Goal: Information Seeking & Learning: Learn about a topic

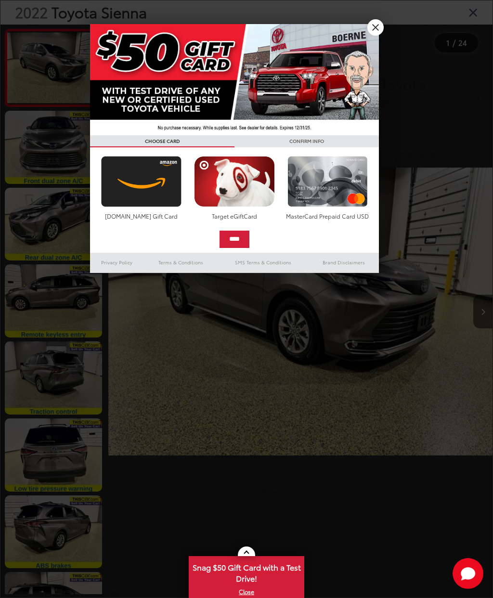
click at [372, 34] on link "X" at bounding box center [375, 27] width 16 height 16
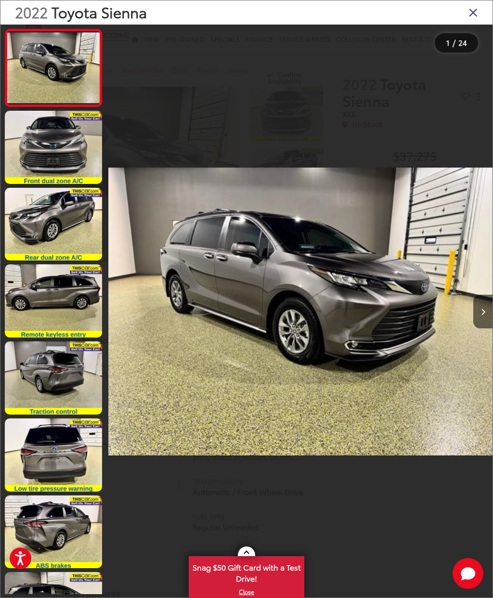
click at [487, 327] on button "Next image" at bounding box center [482, 312] width 19 height 34
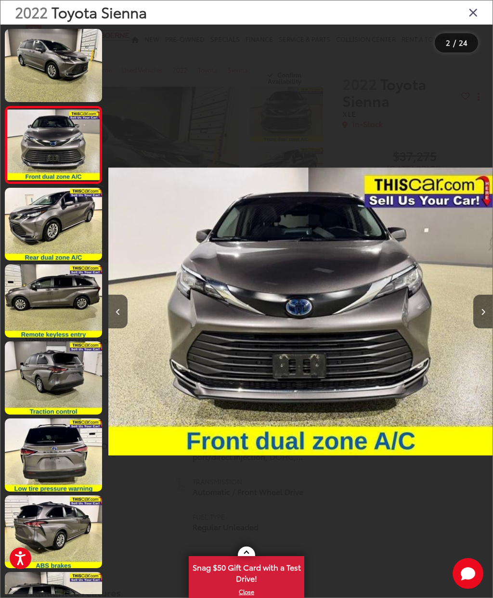
click at [478, 327] on button "Next image" at bounding box center [482, 312] width 19 height 34
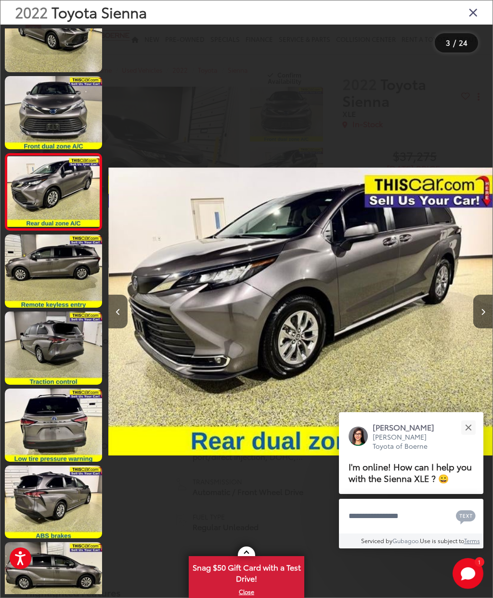
scroll to position [41, 0]
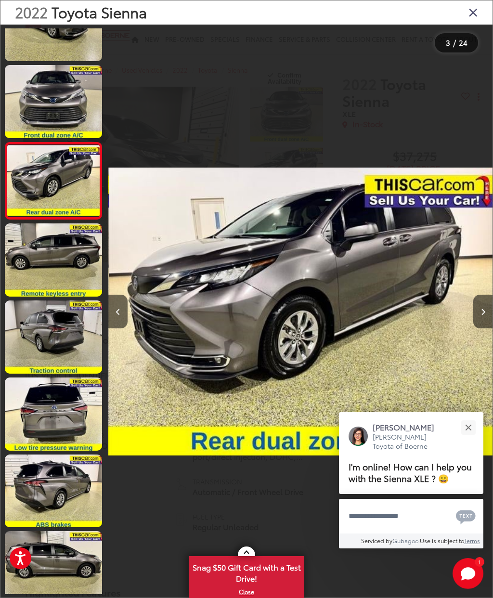
click at [69, 270] on link at bounding box center [53, 259] width 97 height 73
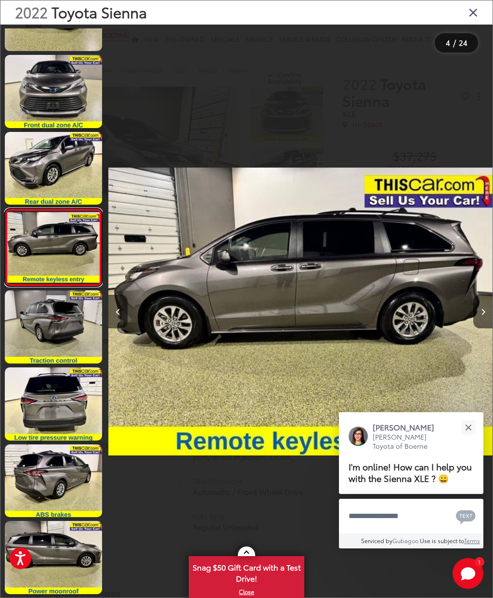
scroll to position [52, 0]
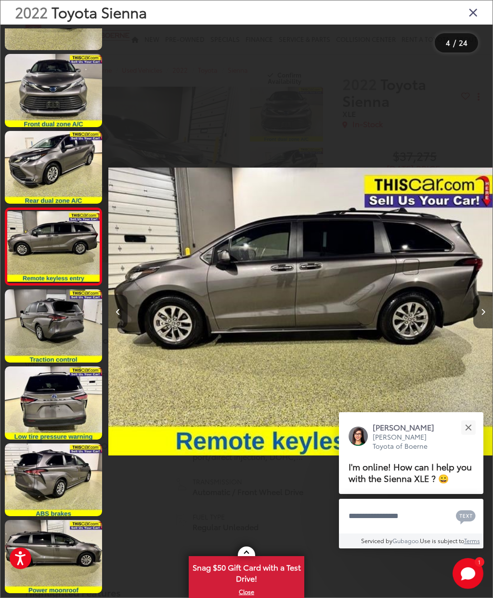
click at [66, 338] on link at bounding box center [53, 325] width 97 height 73
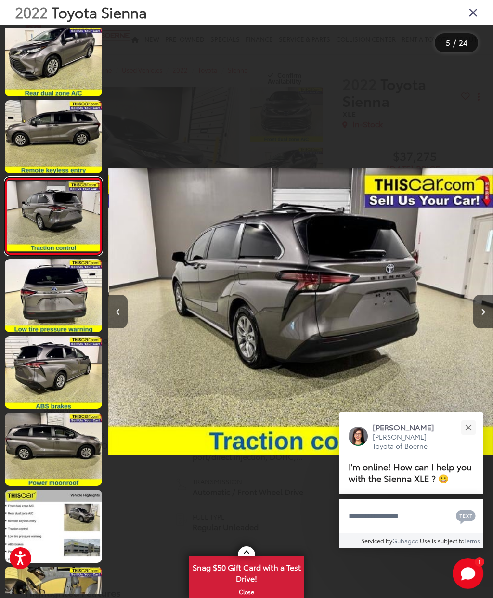
scroll to position [160, 0]
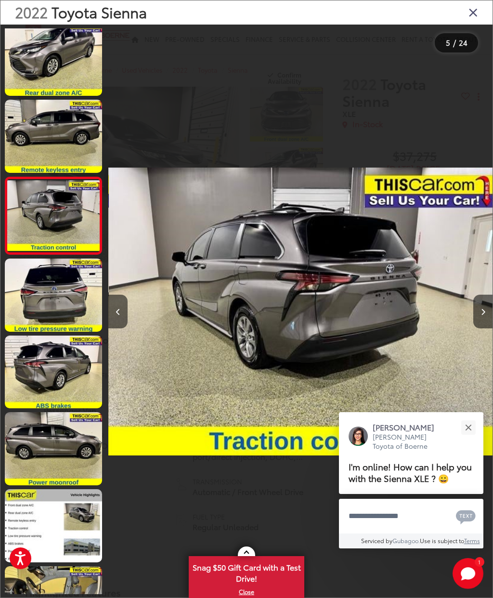
click at [66, 448] on link at bounding box center [53, 448] width 97 height 73
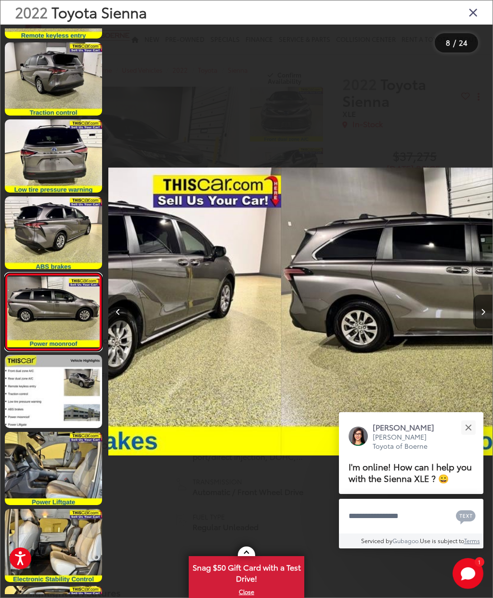
scroll to position [0, 2688]
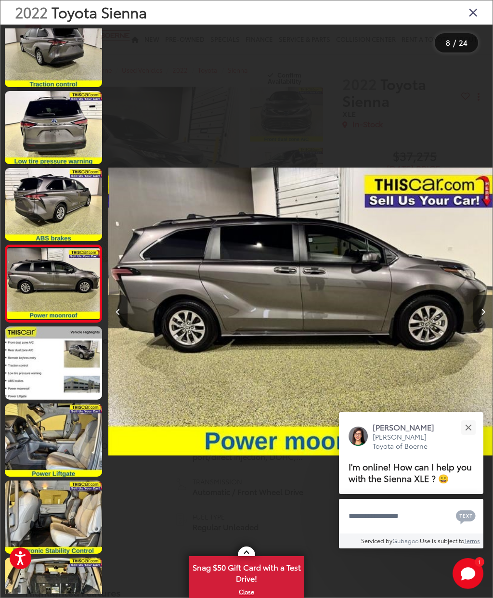
click at [53, 448] on link at bounding box center [53, 439] width 97 height 73
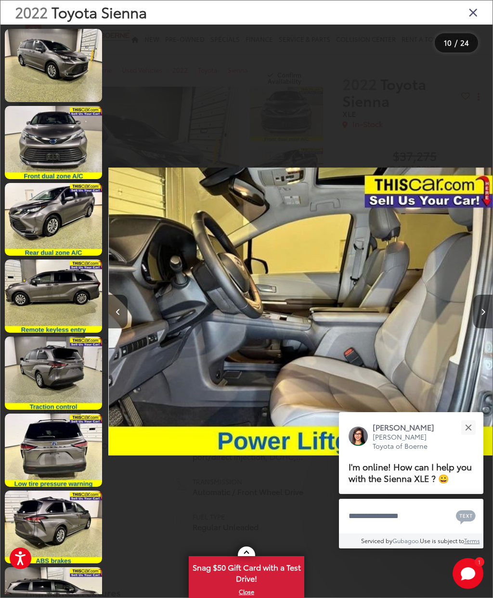
scroll to position [0, 0]
click at [67, 80] on link at bounding box center [53, 65] width 97 height 73
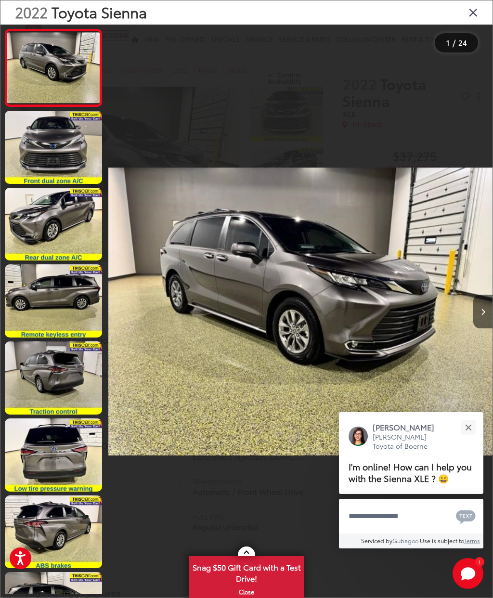
click at [481, 315] on icon "Next image" at bounding box center [483, 312] width 4 height 7
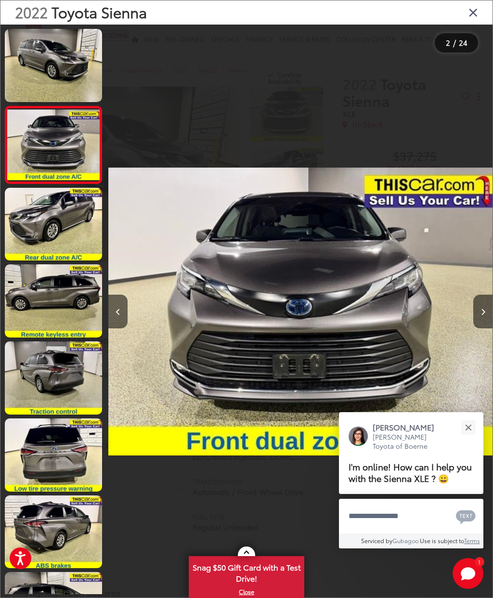
click at [477, 328] on button "Next image" at bounding box center [482, 312] width 19 height 34
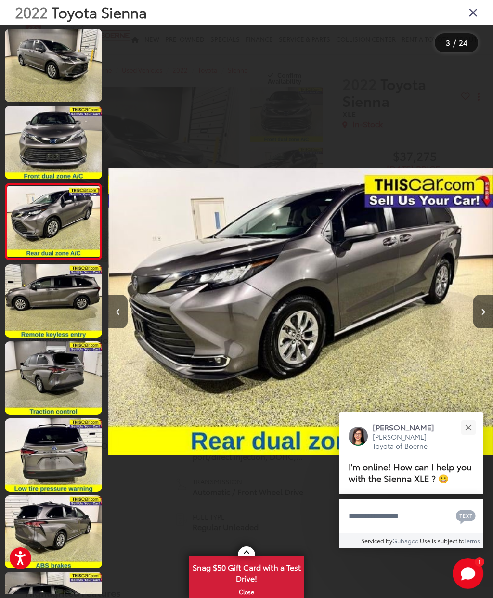
click at [479, 328] on button "Next image" at bounding box center [482, 312] width 19 height 34
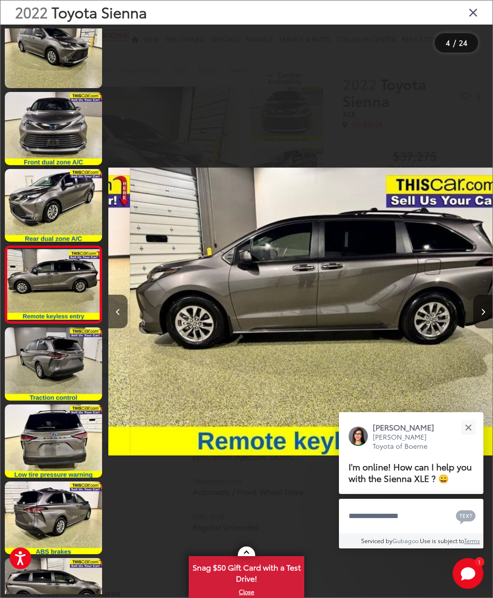
scroll to position [15, 0]
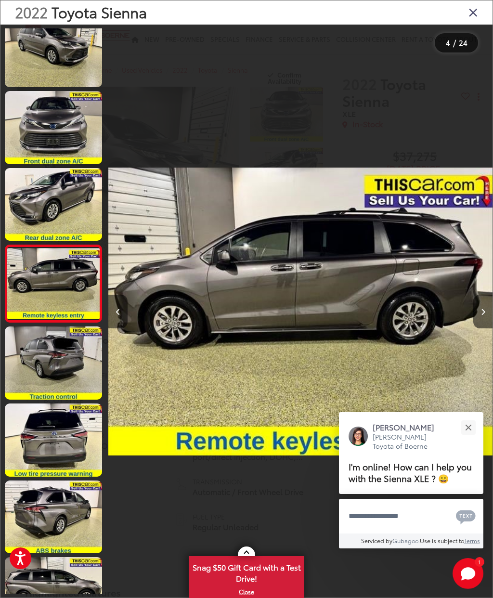
click at [480, 328] on button "Next image" at bounding box center [482, 312] width 19 height 34
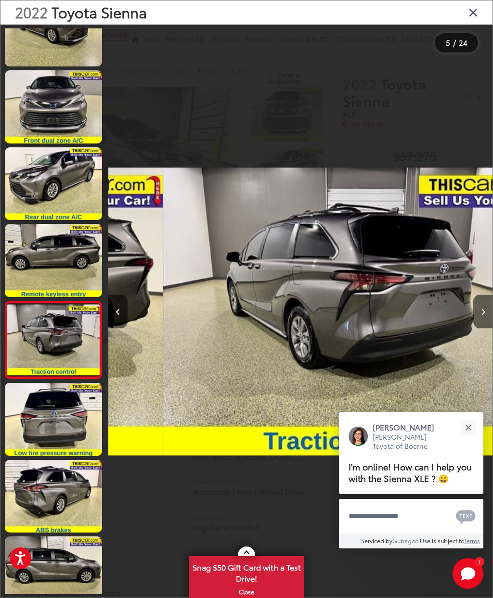
scroll to position [0, 0]
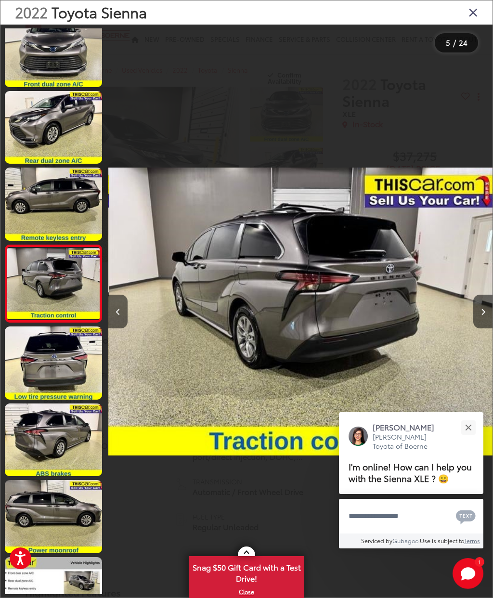
click at [476, 328] on button "Next image" at bounding box center [482, 312] width 19 height 34
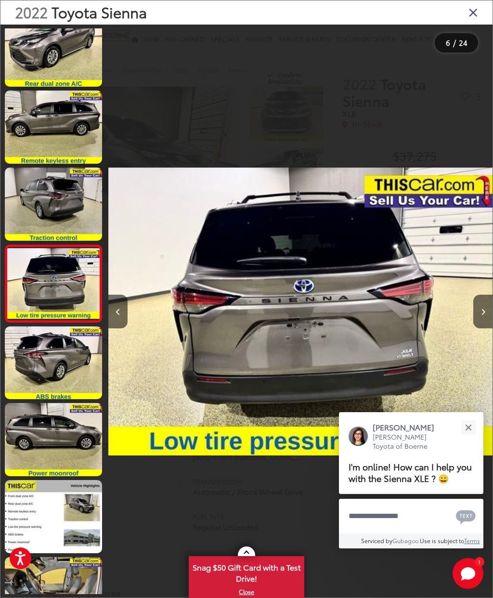
click at [480, 328] on button "Next image" at bounding box center [482, 312] width 19 height 34
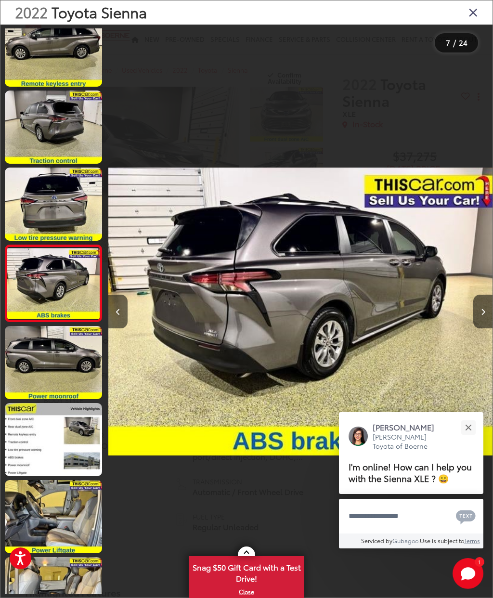
click at [481, 328] on button "Next image" at bounding box center [482, 312] width 19 height 34
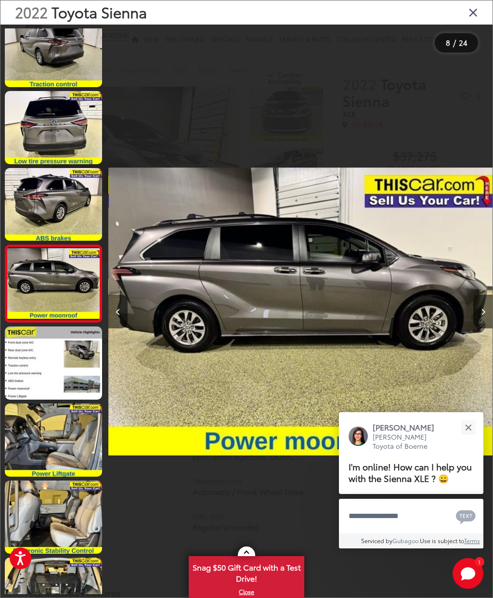
click at [482, 327] on button "Next image" at bounding box center [482, 312] width 19 height 34
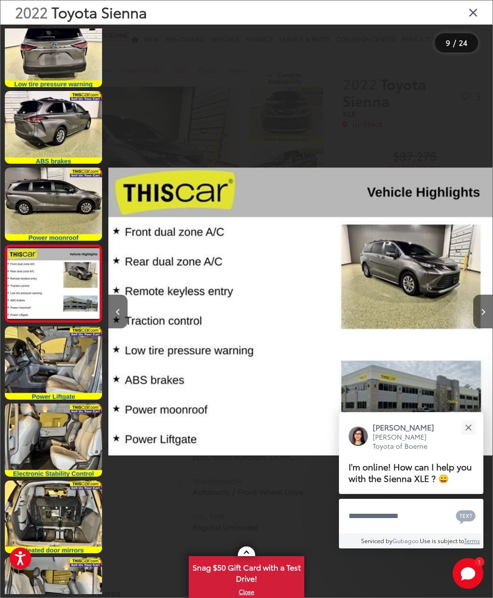
click at [481, 315] on icon "Next image" at bounding box center [483, 312] width 4 height 7
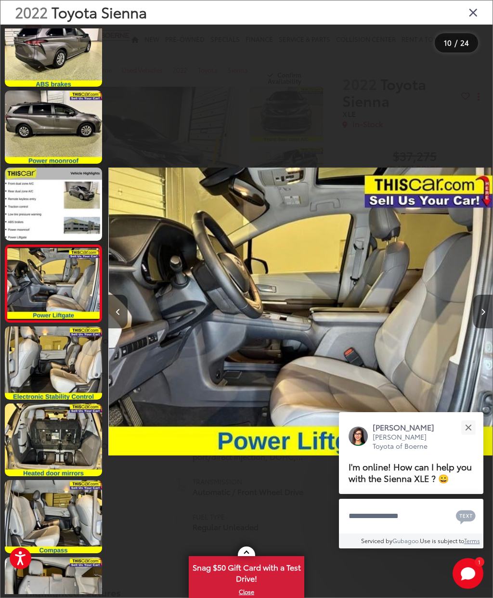
click at [481, 328] on button "Next image" at bounding box center [482, 312] width 19 height 34
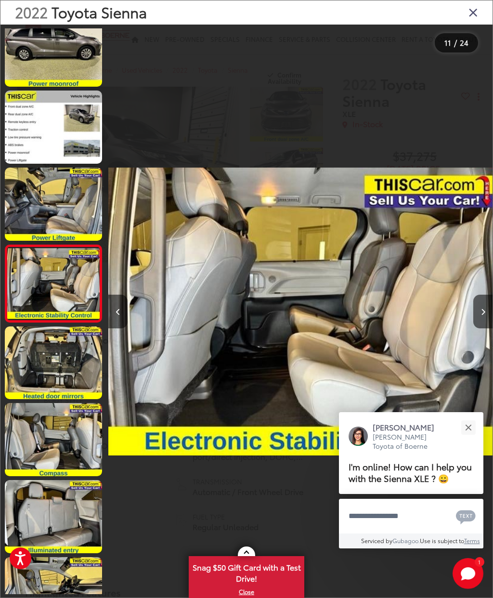
click at [481, 315] on icon "Next image" at bounding box center [483, 312] width 4 height 7
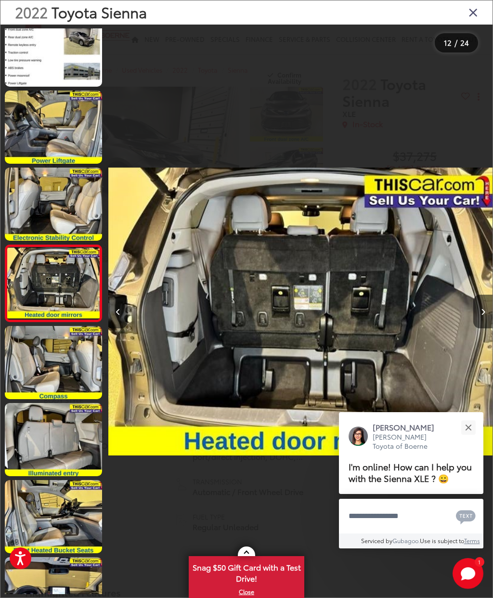
click at [477, 325] on button "Next image" at bounding box center [482, 312] width 19 height 34
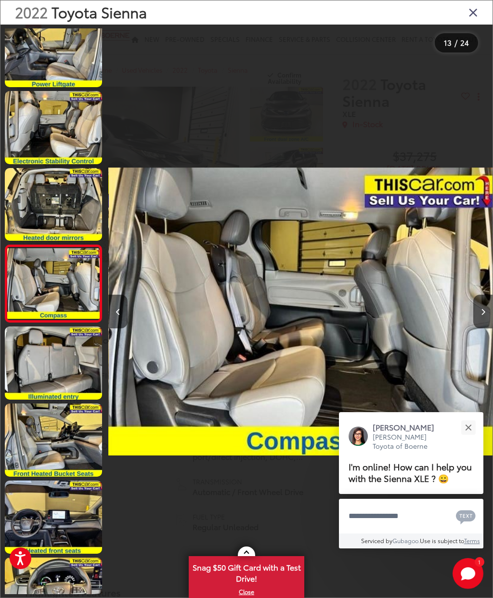
click at [481, 315] on icon "Next image" at bounding box center [483, 312] width 4 height 7
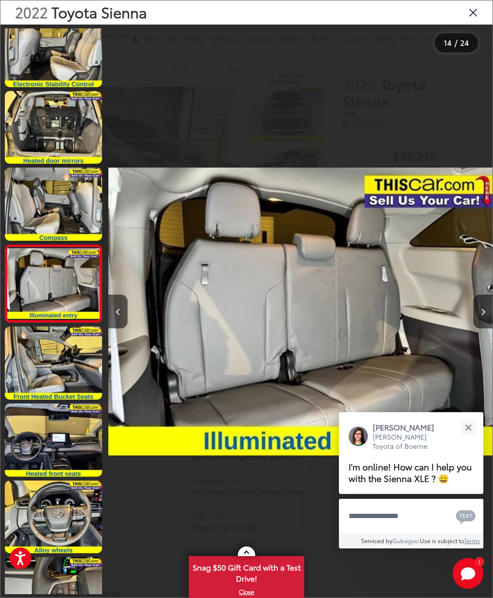
click at [481, 315] on icon "Next image" at bounding box center [483, 312] width 4 height 7
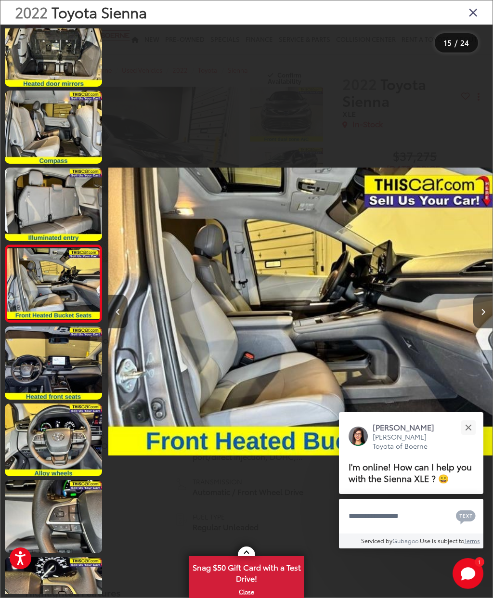
click at [478, 325] on button "Next image" at bounding box center [482, 312] width 19 height 34
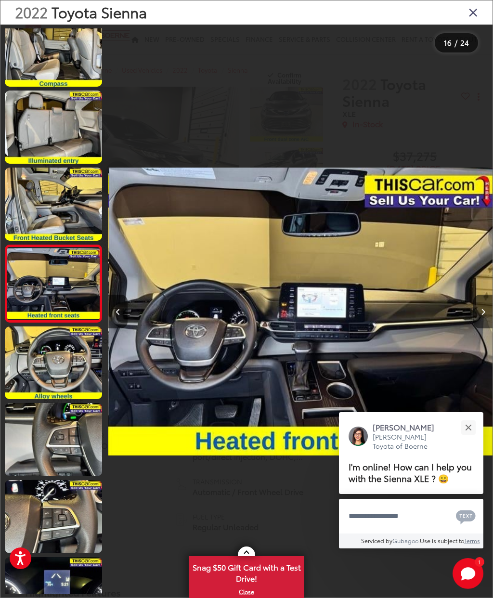
click at [464, 10] on div "2022 Toyota Sienna" at bounding box center [246, 12] width 492 height 24
click at [482, 298] on div at bounding box center [445, 312] width 96 height 574
click at [481, 312] on button "Next image" at bounding box center [482, 312] width 19 height 34
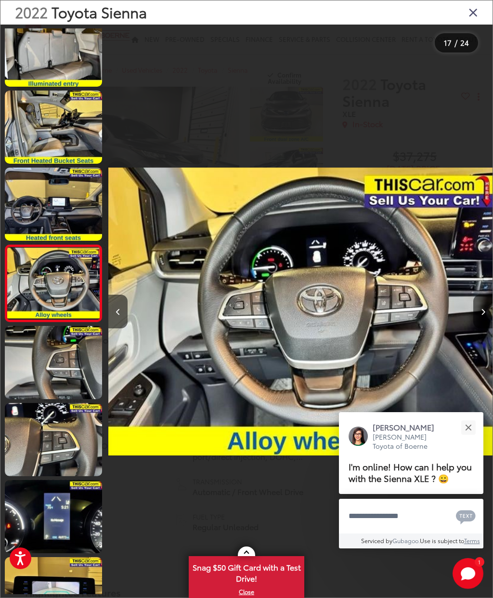
click at [471, 18] on icon "Close gallery" at bounding box center [473, 12] width 10 height 13
